Goal: Task Accomplishment & Management: Use online tool/utility

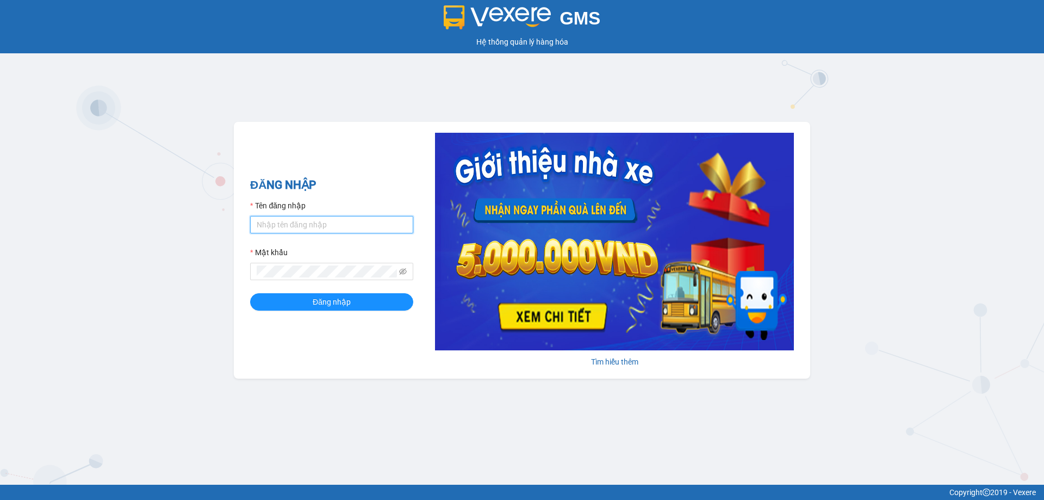
click at [333, 232] on input "Tên đăng nhập" at bounding box center [331, 224] width 163 height 17
type input "tronghoang.apq"
click at [250, 293] on button "Đăng nhập" at bounding box center [331, 301] width 163 height 17
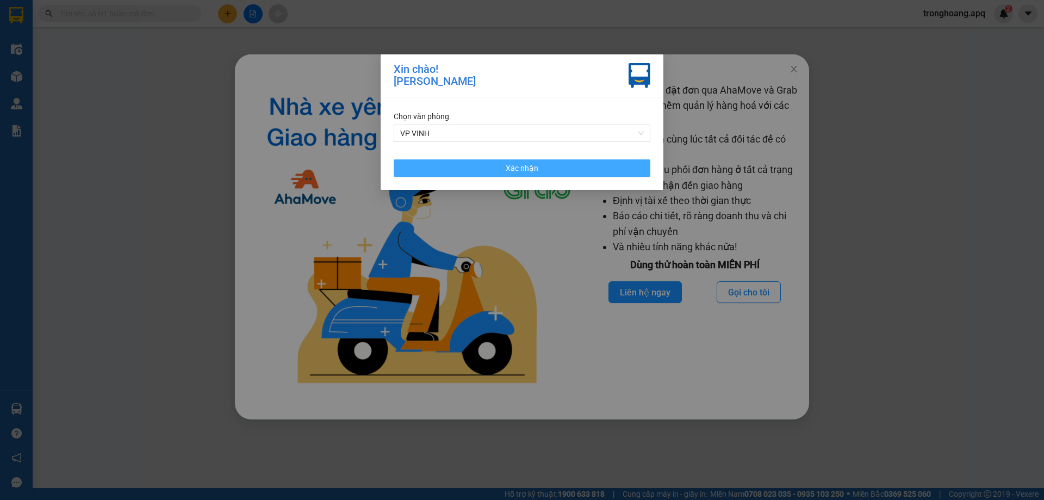
drag, startPoint x: 552, startPoint y: 170, endPoint x: 811, endPoint y: 83, distance: 273.5
click at [555, 169] on button "Xác nhận" at bounding box center [522, 167] width 257 height 17
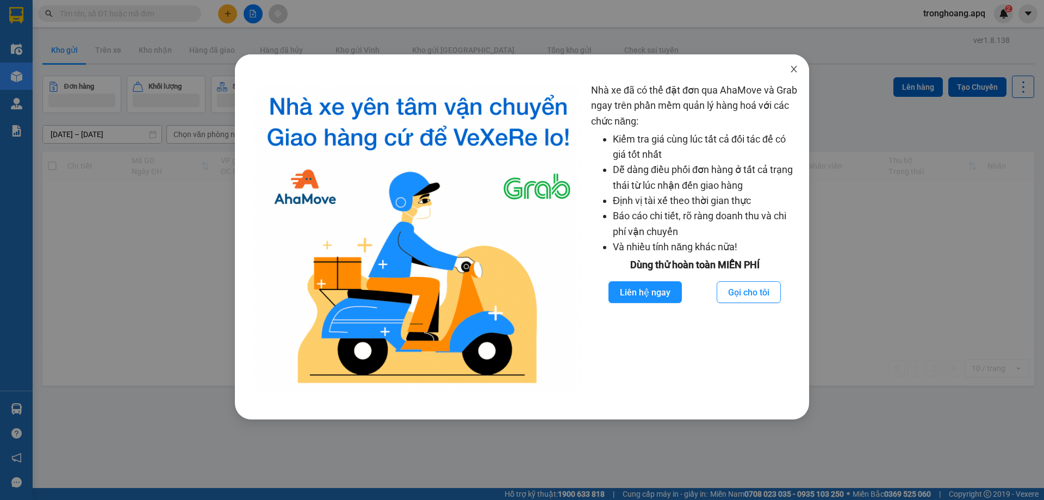
drag, startPoint x: 793, startPoint y: 65, endPoint x: 600, endPoint y: 64, distance: 192.6
click at [794, 65] on span "Close" at bounding box center [794, 69] width 30 height 30
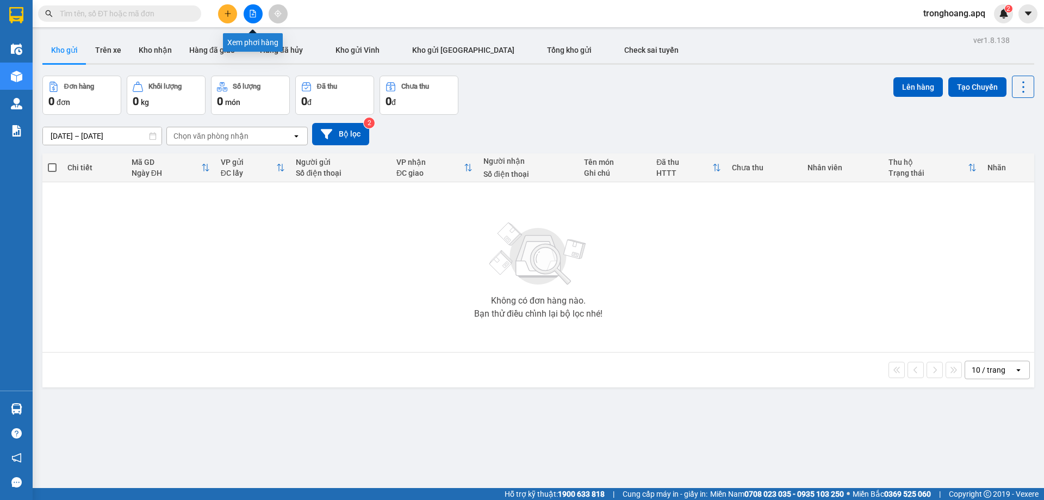
drag, startPoint x: 252, startPoint y: 14, endPoint x: 252, endPoint y: 28, distance: 14.1
click at [252, 16] on icon "file-add" at bounding box center [253, 14] width 8 height 8
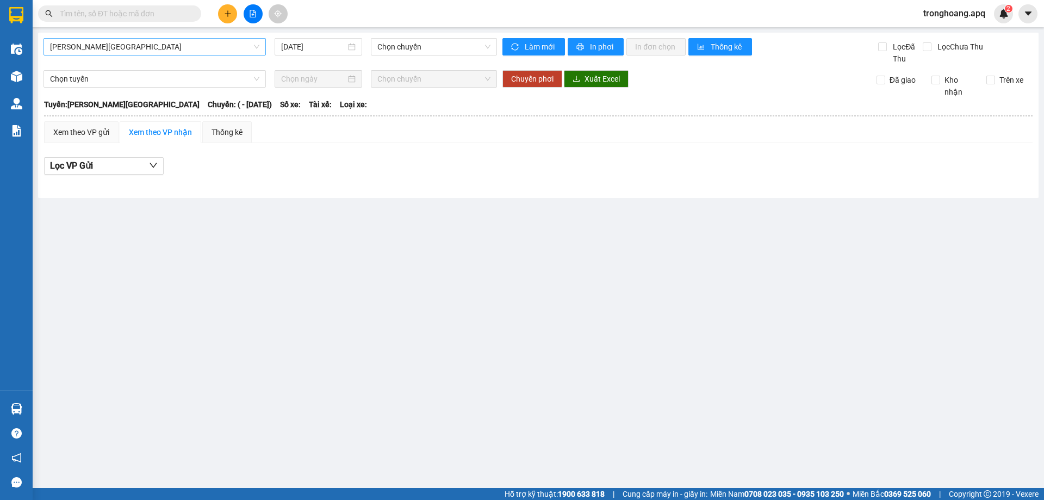
drag, startPoint x: 199, startPoint y: 45, endPoint x: 191, endPoint y: 53, distance: 11.6
click at [198, 46] on span "Gia Lâm - Mỹ Đình" at bounding box center [154, 47] width 209 height 16
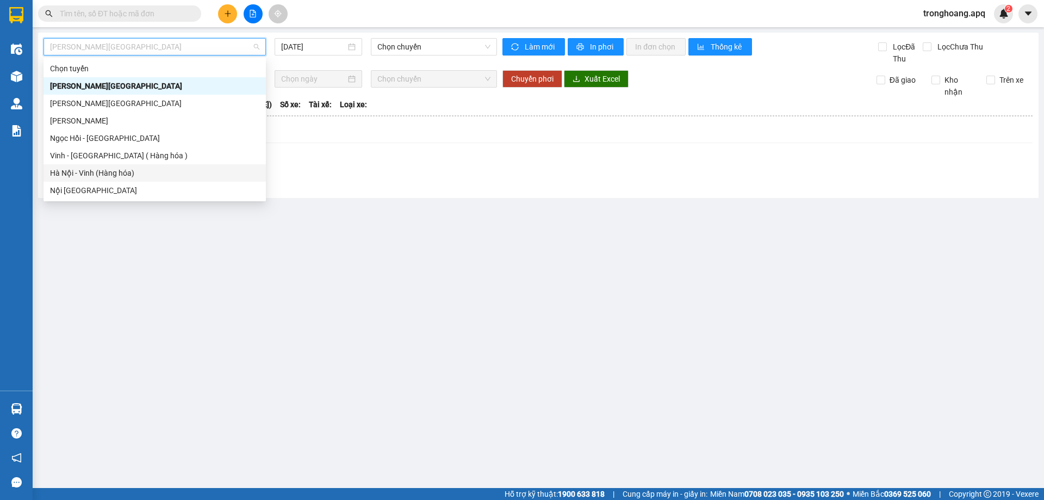
click at [97, 172] on div "Hà Nội - Vinh (Hàng hóa)" at bounding box center [154, 173] width 209 height 12
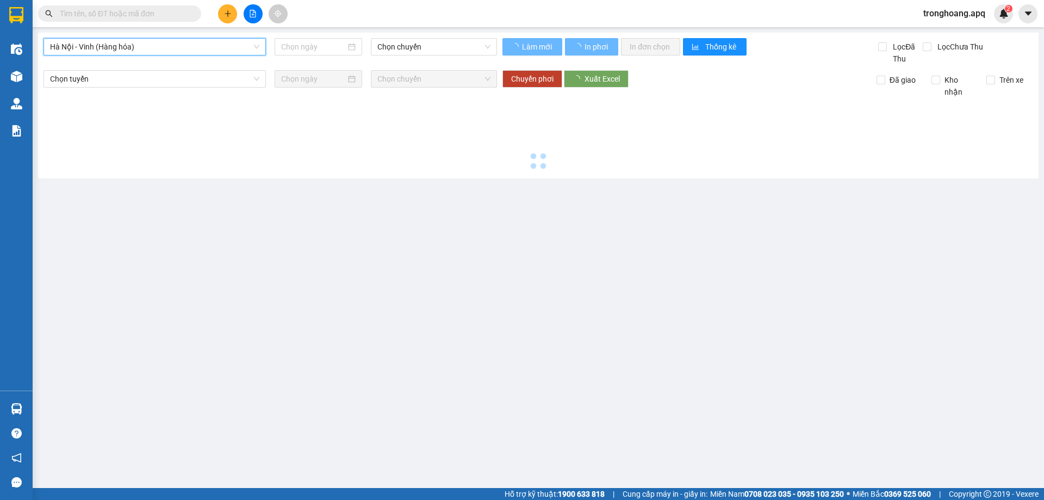
type input "13/08/2025"
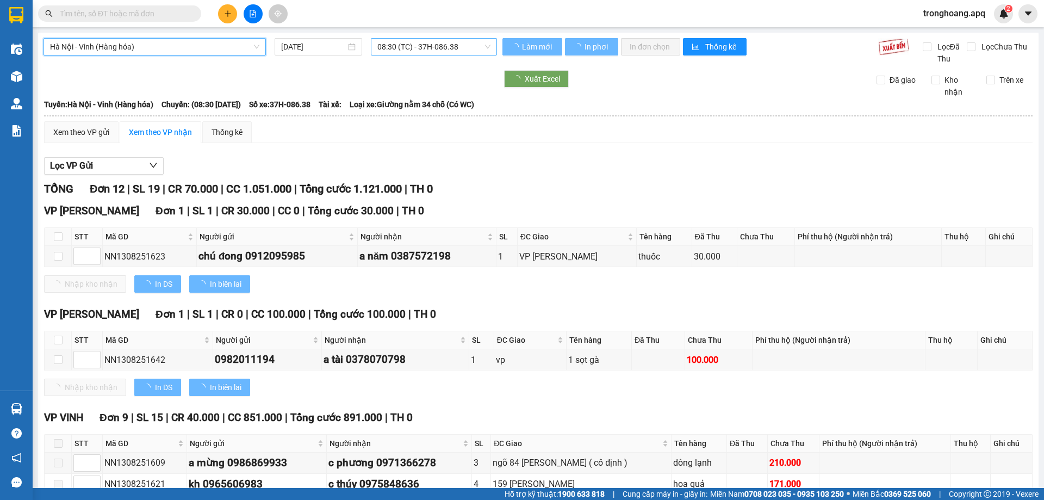
click at [440, 45] on span "08:30 (TC) - 37H-086.38" at bounding box center [433, 47] width 113 height 16
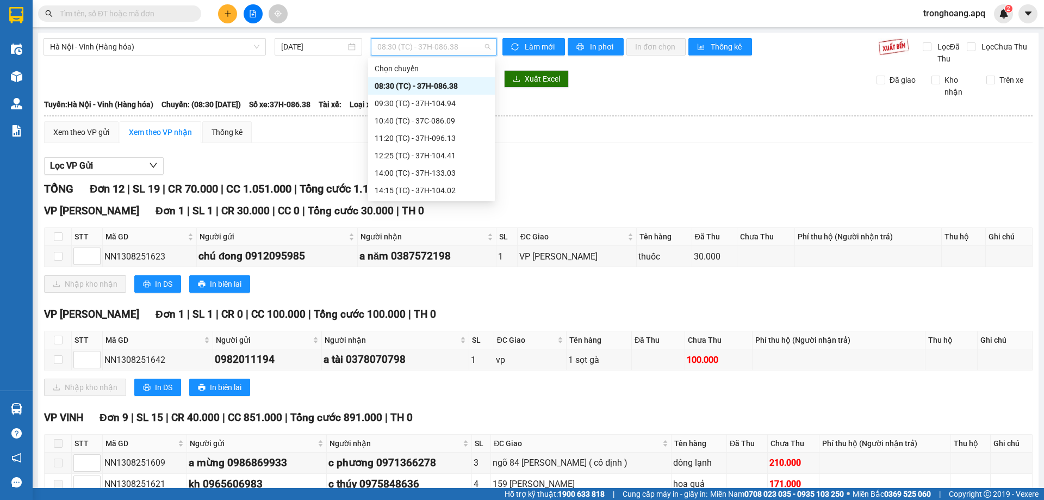
click at [434, 86] on div "08:30 (TC) - 37H-086.38" at bounding box center [432, 86] width 114 height 12
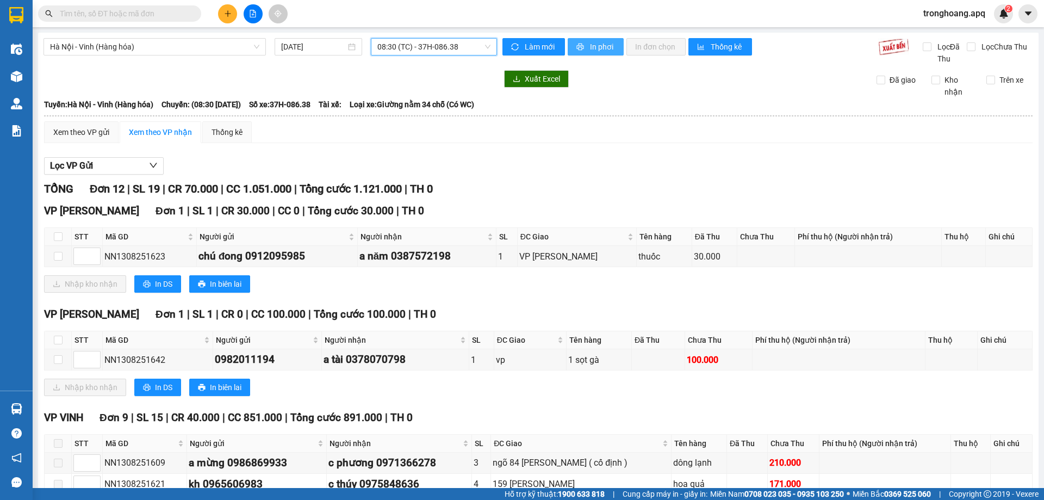
click at [594, 47] on span "In phơi" at bounding box center [602, 47] width 25 height 12
click at [497, 169] on div "Xem theo VP gửi Xem theo VP nhận Thống kê Lọc VP Gửi TỔNG Đơn 12 | SL 19 | CR …" at bounding box center [538, 453] width 989 height 665
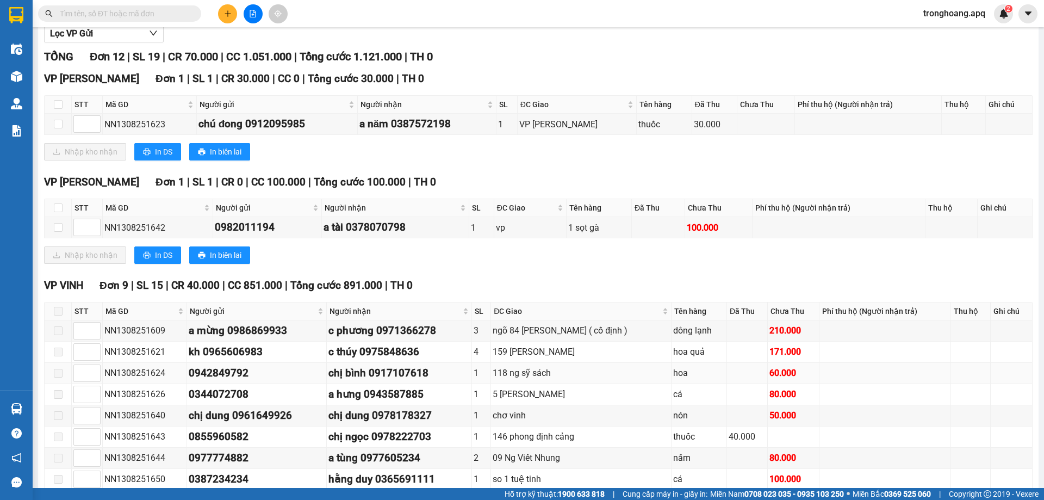
scroll to position [163, 0]
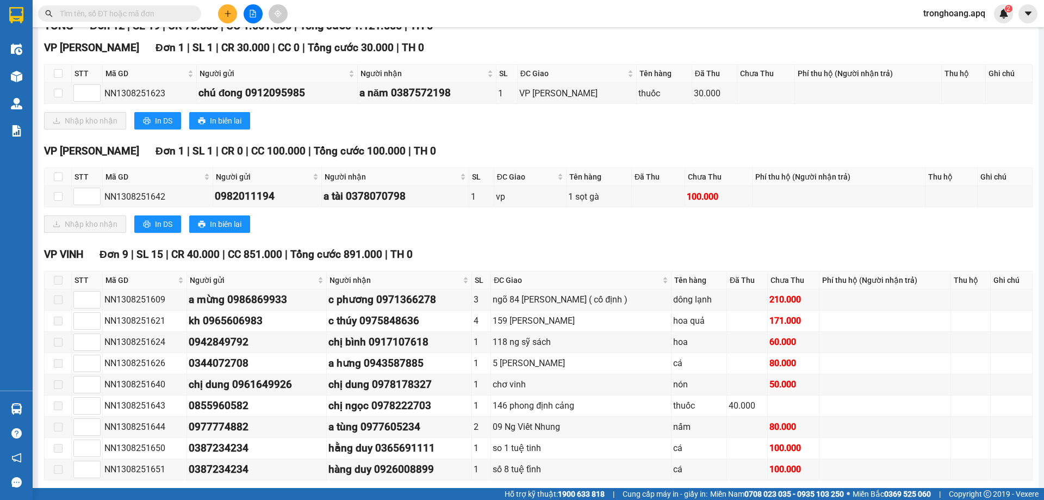
click at [182, 254] on span "CR 40.000" at bounding box center [195, 254] width 48 height 13
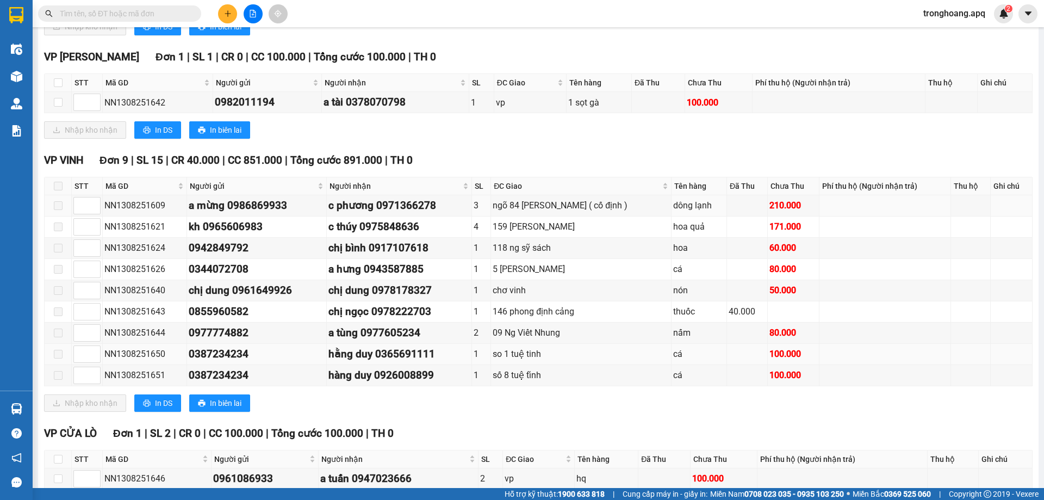
scroll to position [315, 0]
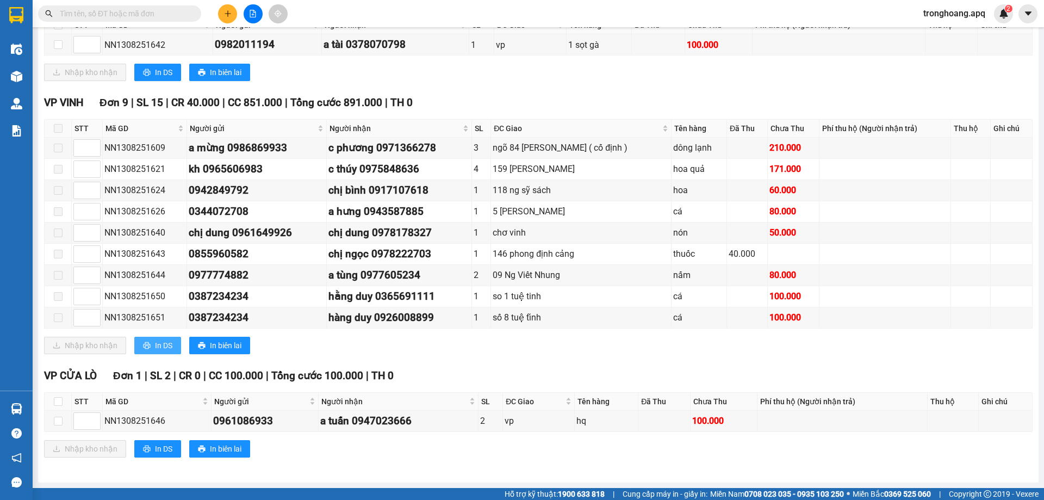
click at [160, 345] on span "In DS" at bounding box center [163, 345] width 17 height 12
click at [251, 20] on button at bounding box center [253, 13] width 19 height 19
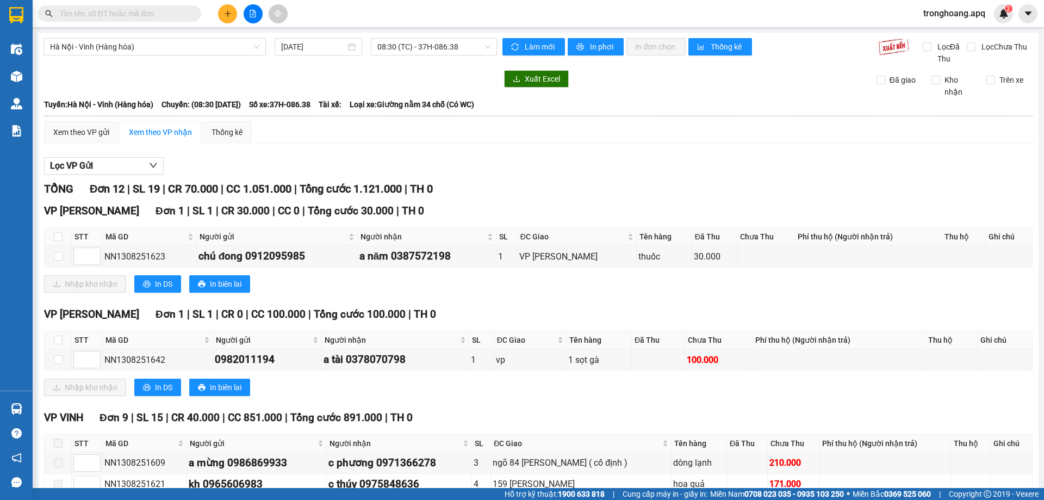
drag, startPoint x: 431, startPoint y: 49, endPoint x: 424, endPoint y: 57, distance: 10.8
click at [431, 49] on span "08:30 (TC) - 37H-086.38" at bounding box center [433, 47] width 113 height 16
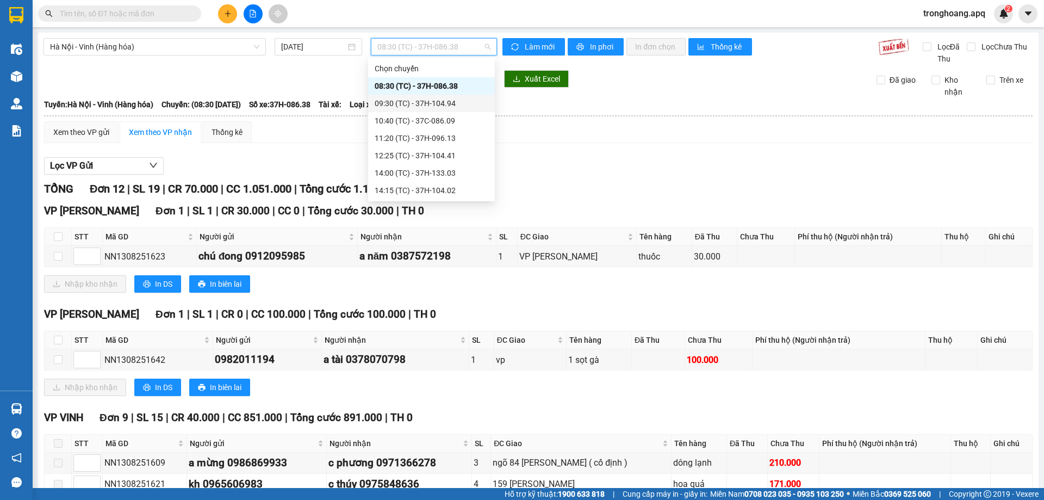
click at [419, 100] on div "09:30 (TC) - 37H-104.94" at bounding box center [432, 103] width 114 height 12
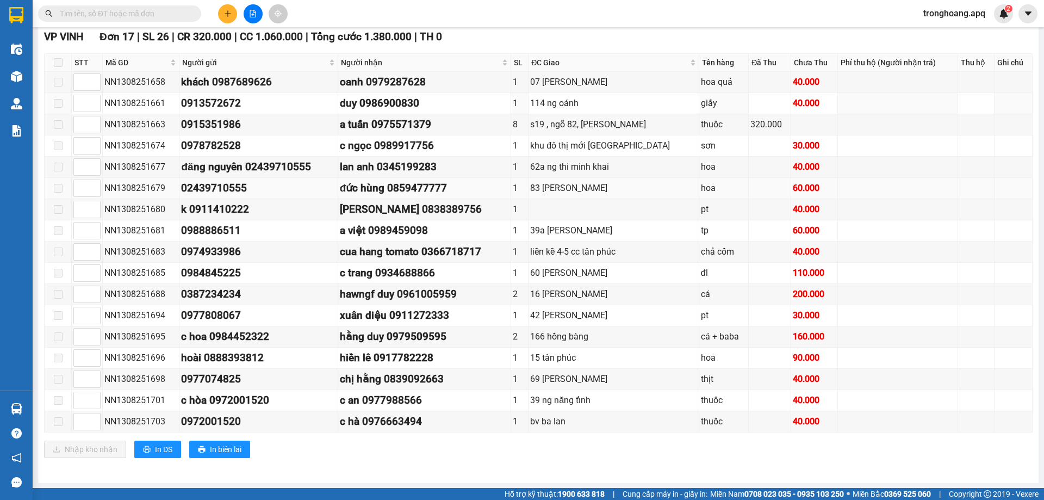
scroll to position [381, 0]
click at [228, 448] on span "In biên lai" at bounding box center [226, 449] width 32 height 12
click at [168, 448] on span "In DS" at bounding box center [163, 449] width 17 height 12
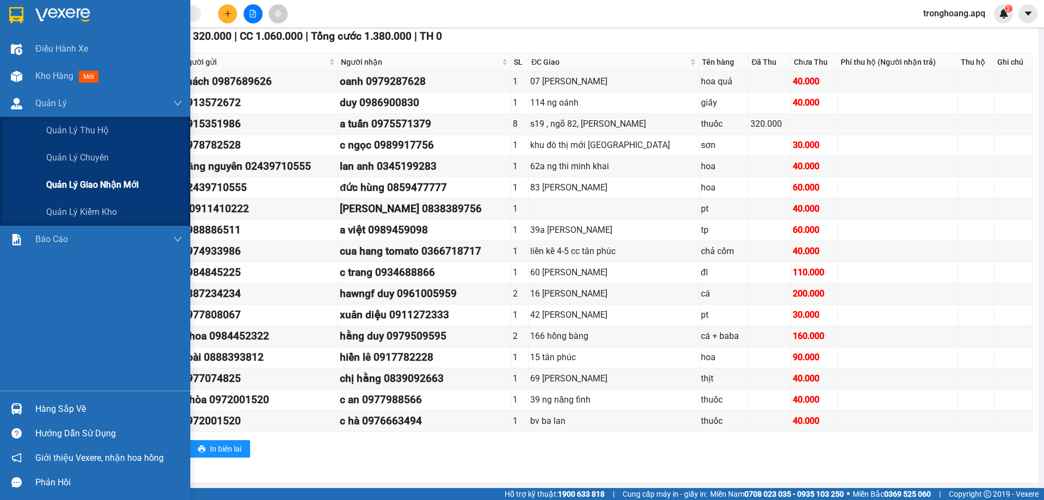
click at [138, 184] on span "Quản lý giao nhận mới" at bounding box center [92, 185] width 92 height 14
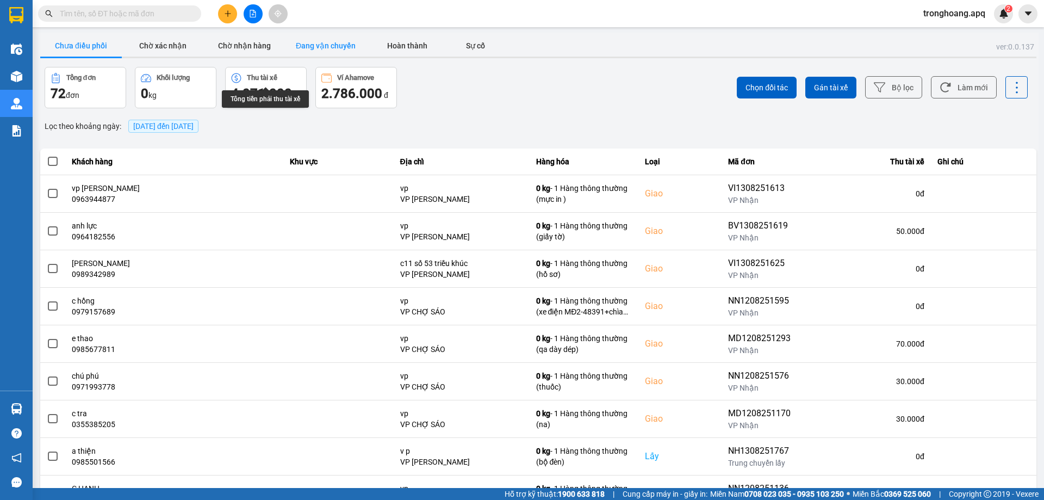
drag, startPoint x: 258, startPoint y: 41, endPoint x: 318, endPoint y: 49, distance: 60.9
click at [264, 42] on button "Chờ nhận hàng" at bounding box center [244, 46] width 82 height 22
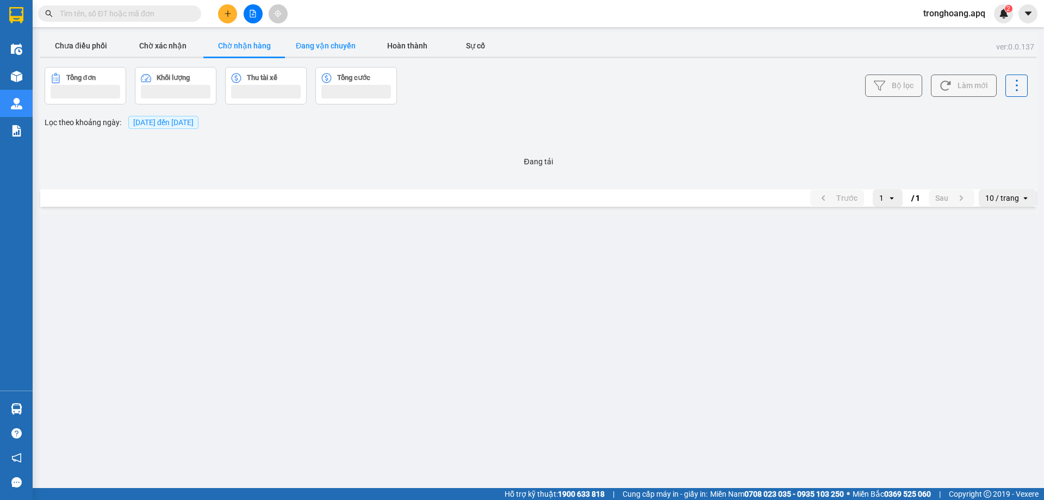
click at [321, 45] on button "Đang vận chuyển" at bounding box center [326, 46] width 82 height 22
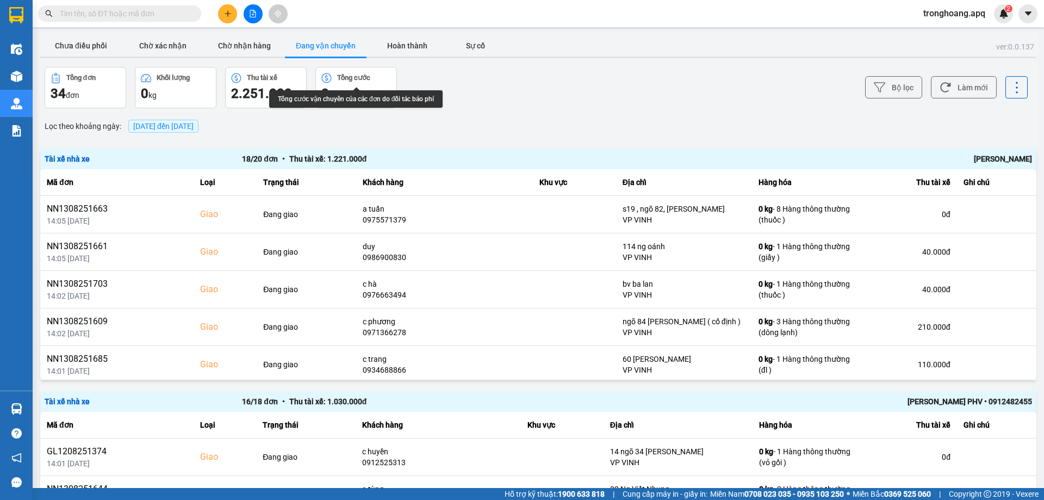
click at [1011, 160] on div "Nguyễn Tất Tiến" at bounding box center [834, 159] width 395 height 12
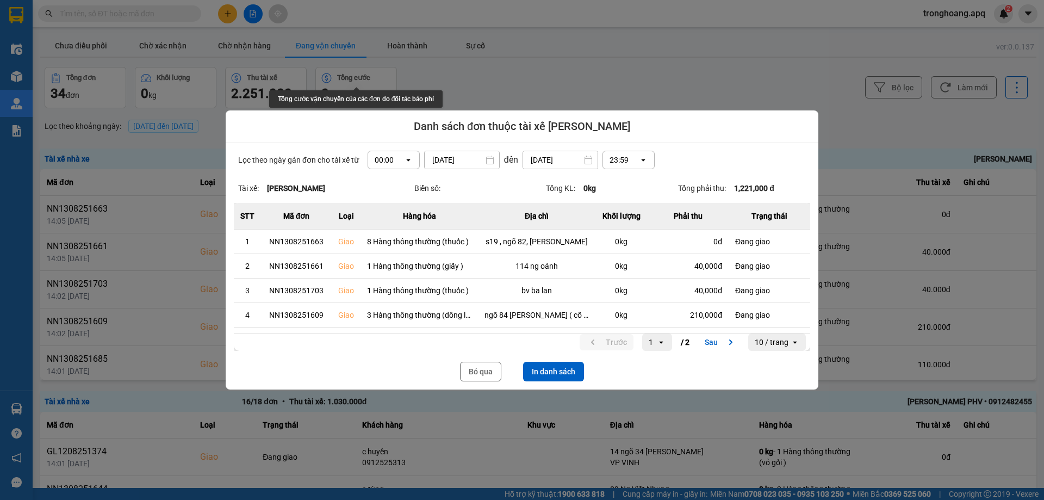
drag, startPoint x: 553, startPoint y: 368, endPoint x: 535, endPoint y: 361, distance: 18.8
click at [552, 369] on button "In danh sách" at bounding box center [553, 372] width 61 height 20
click at [472, 374] on button "Bỏ qua" at bounding box center [480, 372] width 41 height 20
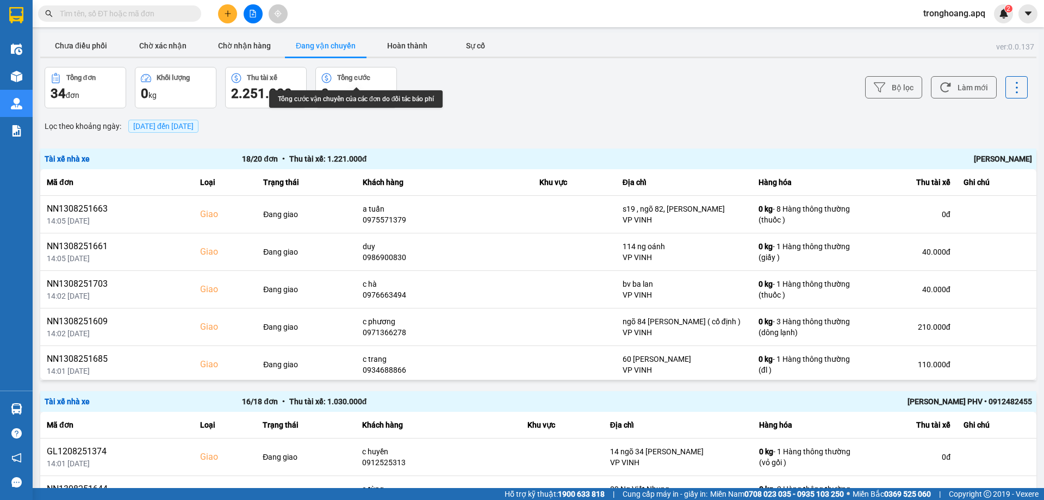
drag, startPoint x: 947, startPoint y: 85, endPoint x: 941, endPoint y: 14, distance: 71.0
click at [941, 14] on span "tronghoang.apq" at bounding box center [954, 14] width 79 height 14
click at [955, 32] on span "Đăng xuất" at bounding box center [959, 34] width 58 height 12
